Goal: Use online tool/utility: Utilize a website feature to perform a specific function

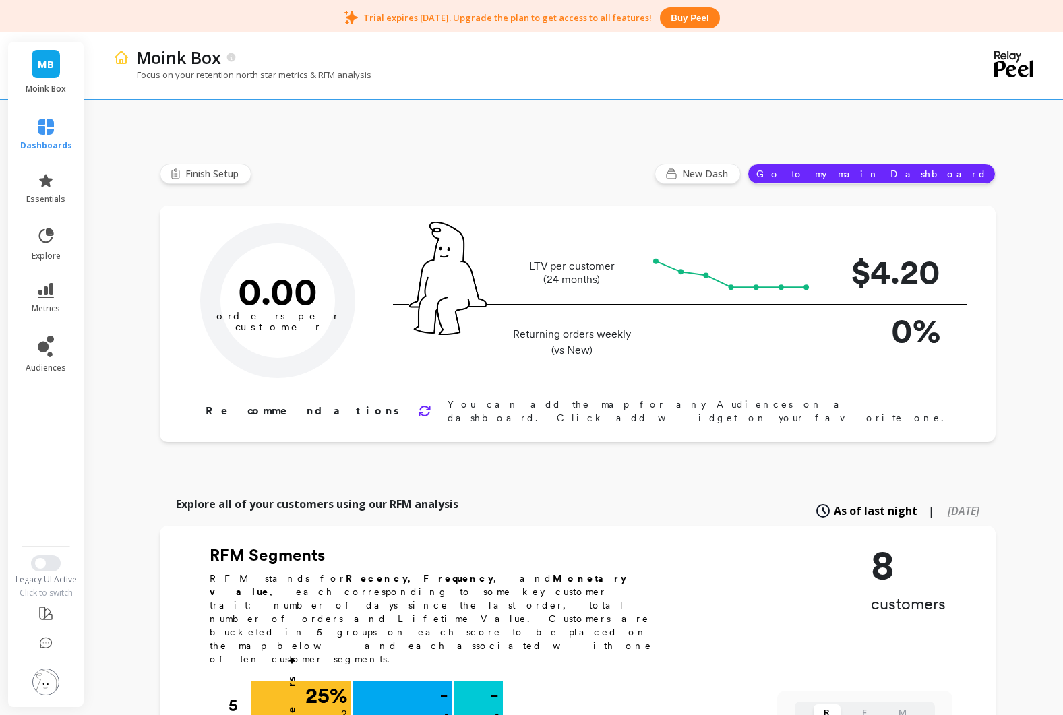
type input "Potential loyalist"
type input "2"
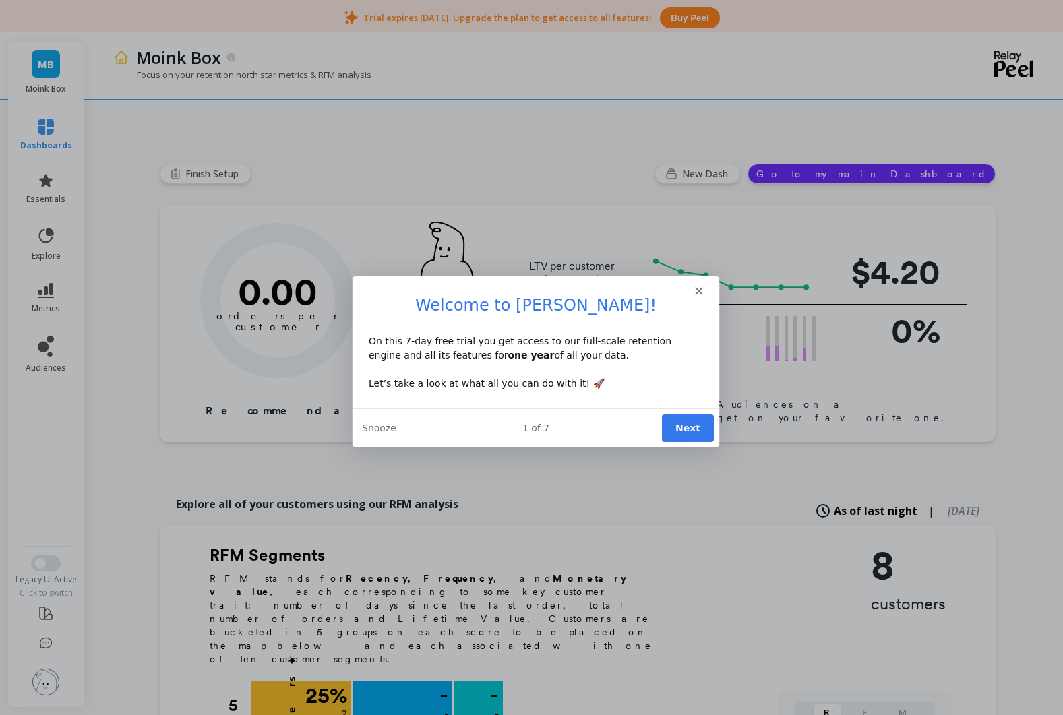
click at [684, 431] on button "Next" at bounding box center [686, 428] width 52 height 28
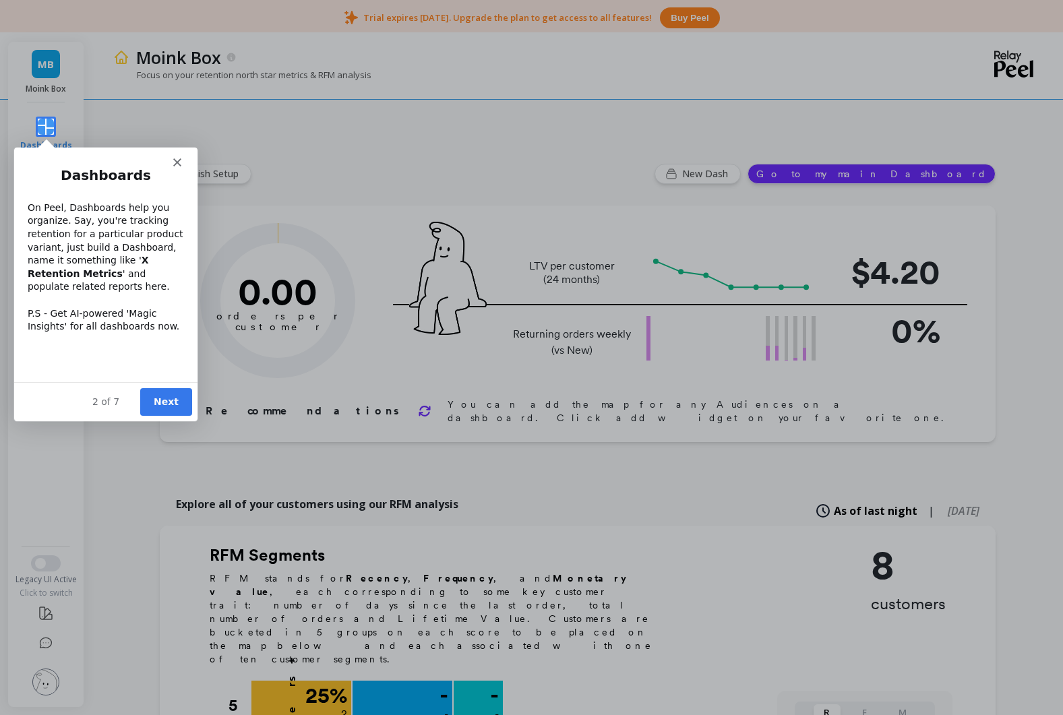
drag, startPoint x: 173, startPoint y: 406, endPoint x: 173, endPoint y: 397, distance: 9.4
click at [173, 406] on button "Next" at bounding box center [165, 401] width 52 height 28
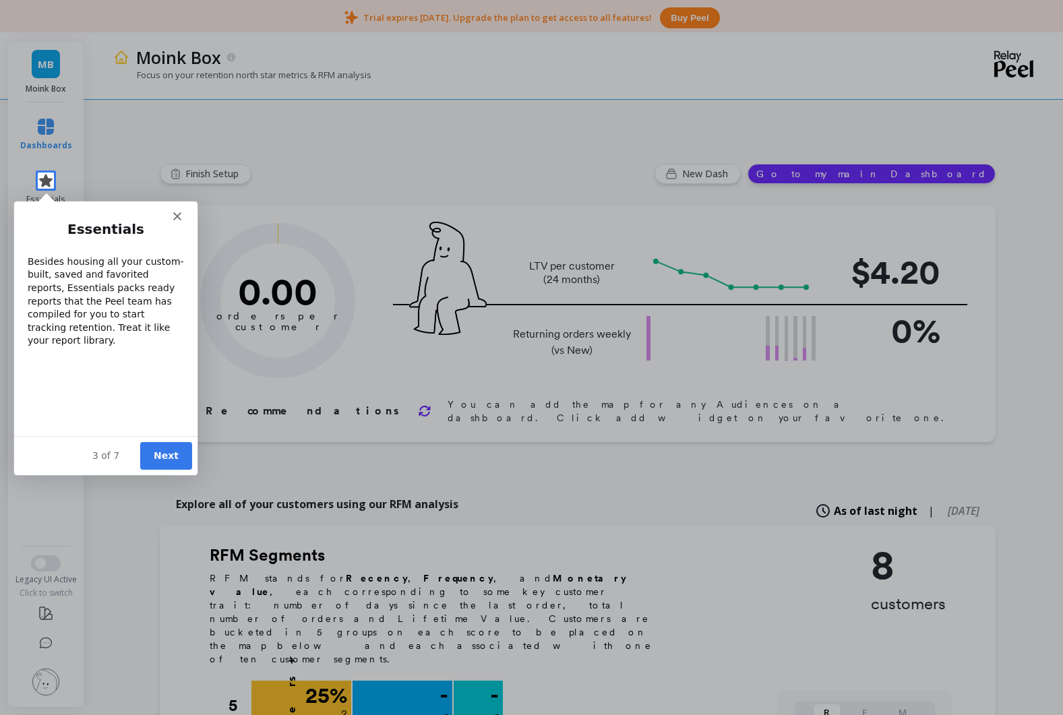
click at [185, 213] on div "Intercom messenger" at bounding box center [104, 210] width 183 height 19
click at [177, 215] on polygon "Close" at bounding box center [177, 216] width 8 height 8
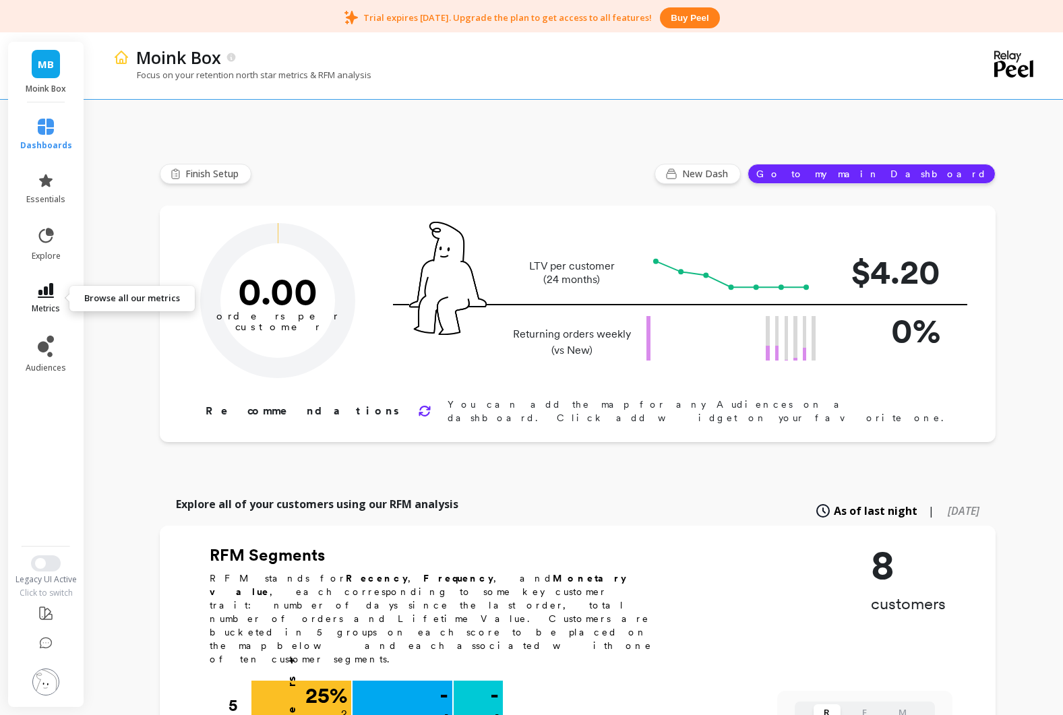
click at [51, 302] on link "metrics" at bounding box center [46, 298] width 52 height 31
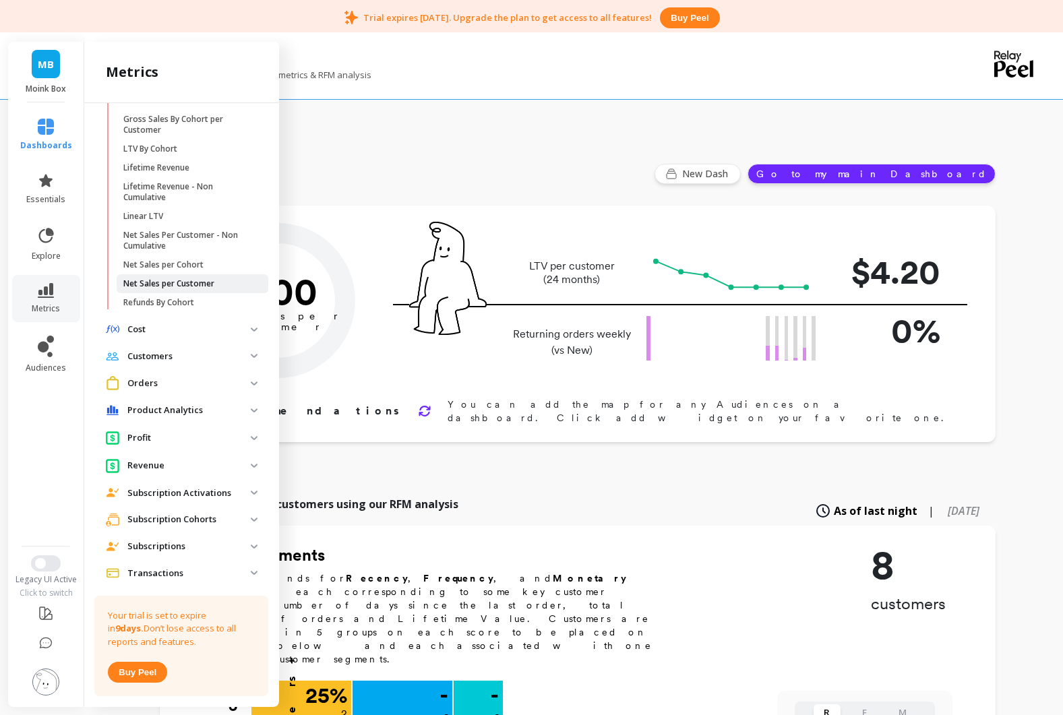
scroll to position [356, 0]
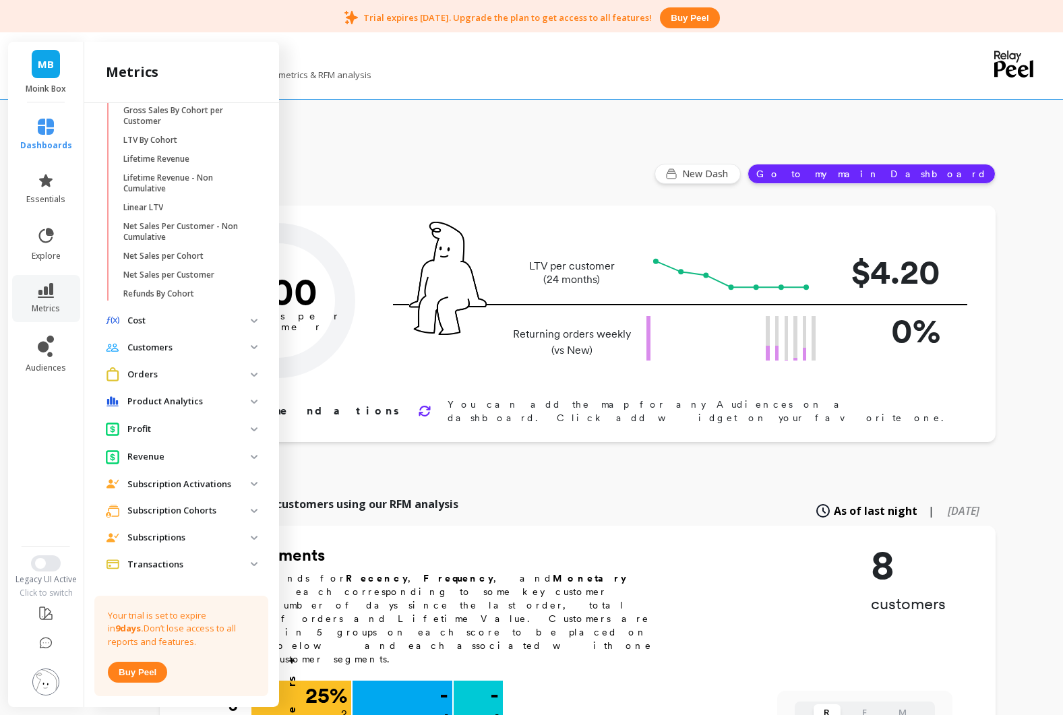
click at [206, 372] on p "Orders" at bounding box center [188, 374] width 123 height 13
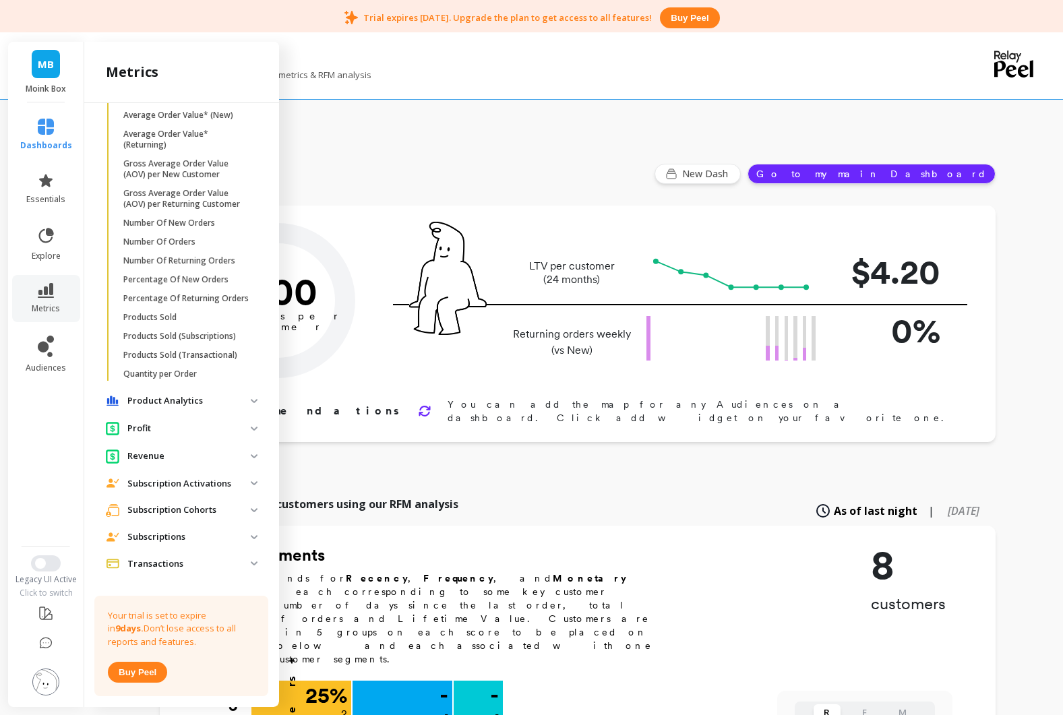
scroll to position [805, 0]
click at [190, 398] on p "Product Analytics" at bounding box center [188, 402] width 123 height 13
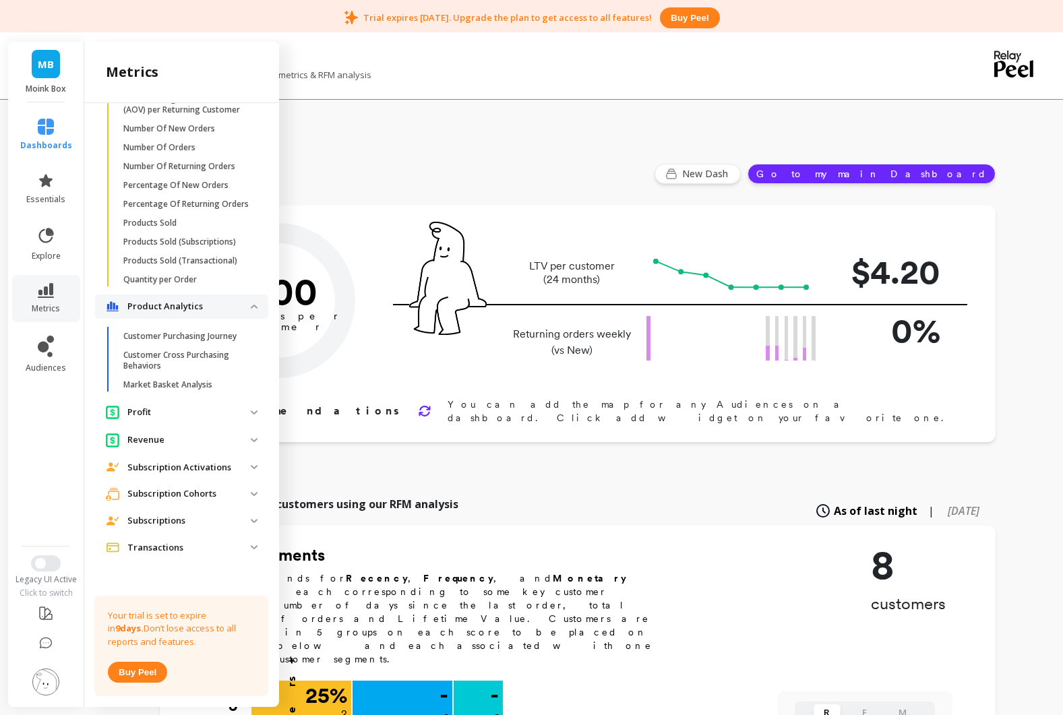
scroll to position [900, 0]
click at [236, 493] on p "Subscription Cohorts" at bounding box center [188, 495] width 123 height 13
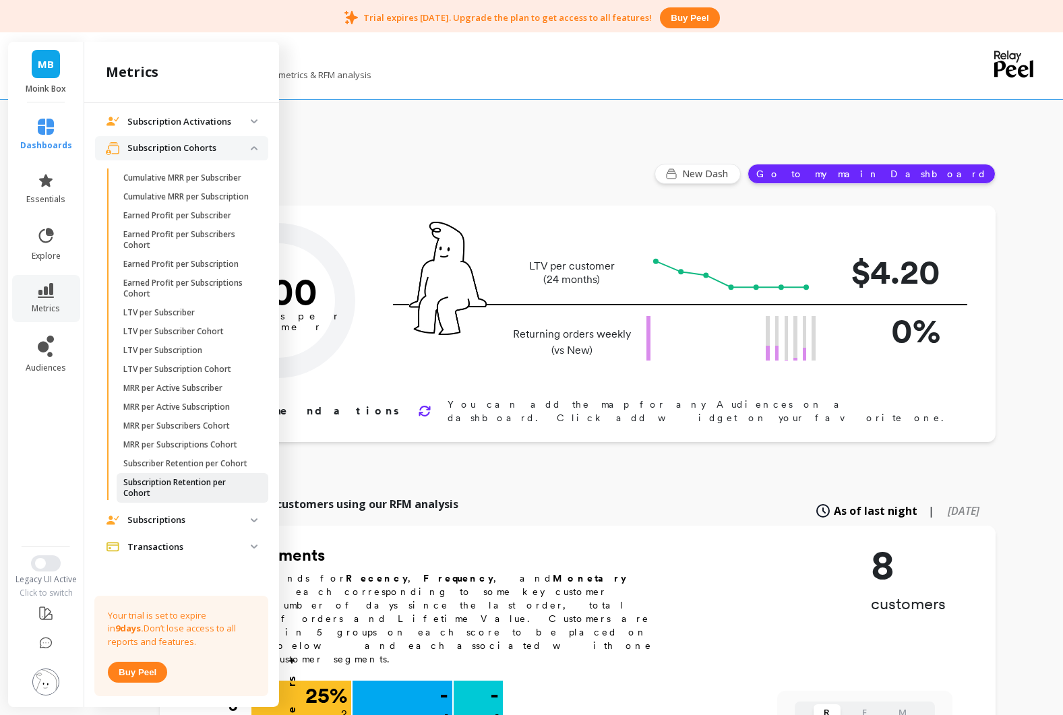
scroll to position [1255, 0]
click at [240, 525] on p "Subscriptions" at bounding box center [188, 519] width 123 height 13
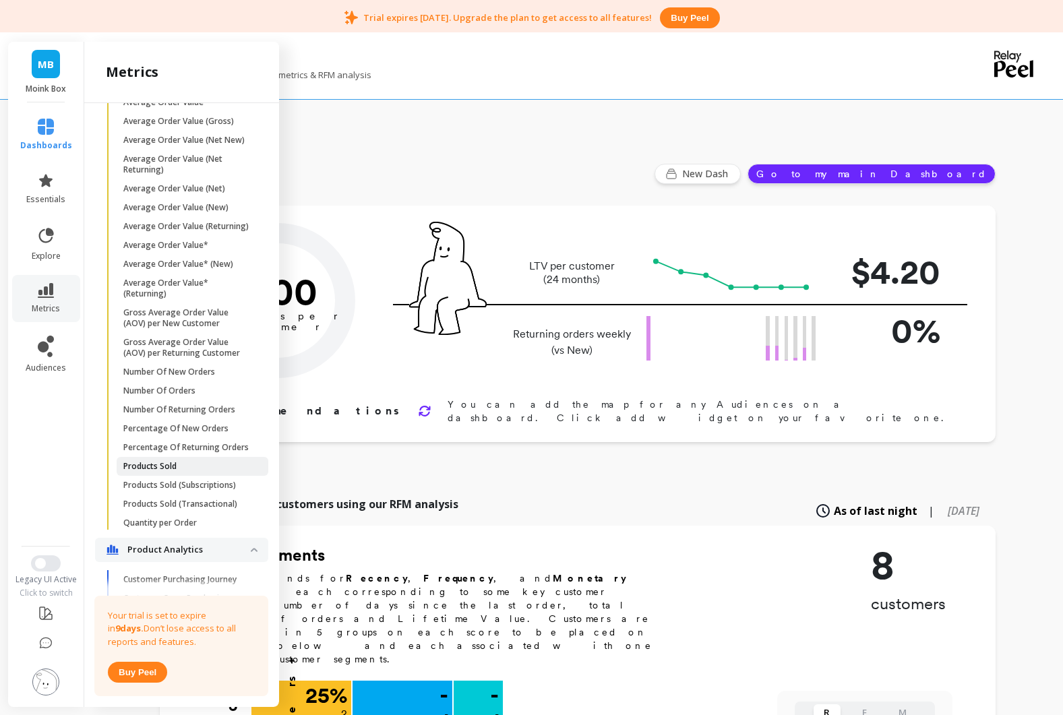
scroll to position [658, 0]
click at [173, 463] on p "Products Sold" at bounding box center [149, 465] width 53 height 11
